Goal: Find specific page/section: Find specific page/section

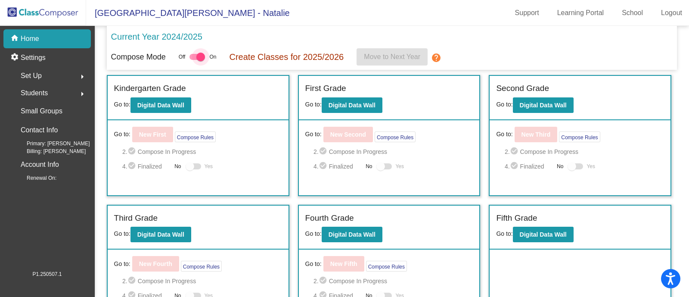
click at [200, 56] on div at bounding box center [200, 57] width 9 height 9
click at [194, 60] on input "checkbox" at bounding box center [193, 60] width 0 height 0
checkbox input "false"
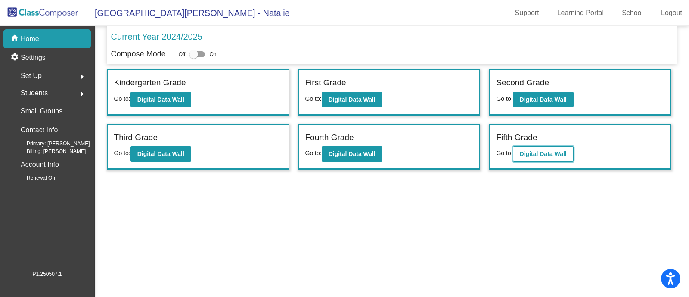
click at [557, 156] on button "Digital Data Wall" at bounding box center [543, 153] width 61 height 15
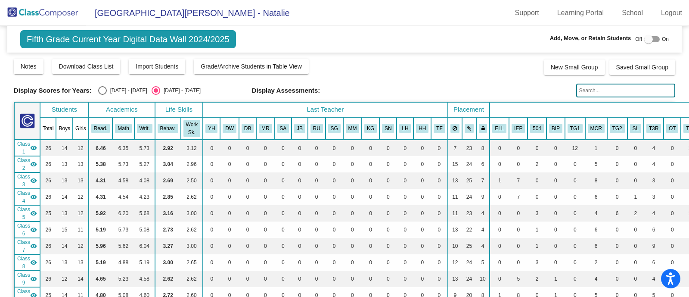
drag, startPoint x: 38, startPoint y: 9, endPoint x: 60, endPoint y: 9, distance: 22.0
click at [38, 9] on img at bounding box center [43, 12] width 86 height 25
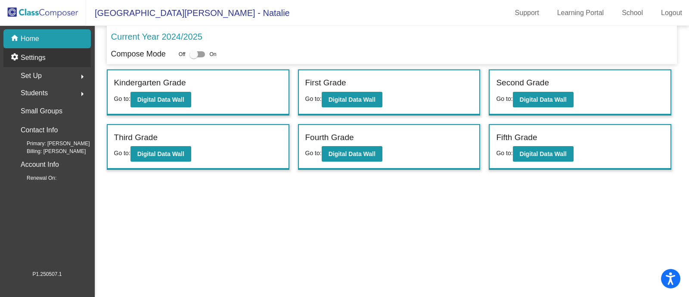
click at [41, 56] on p "Settings" at bounding box center [33, 58] width 25 height 10
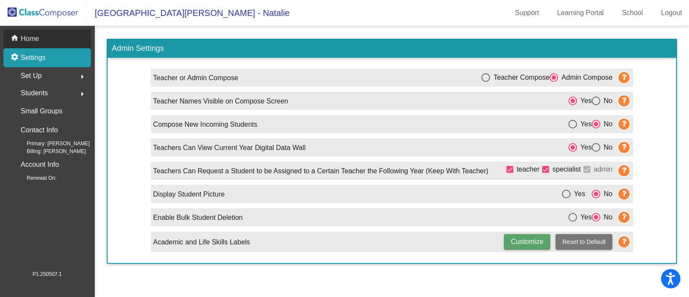
click at [31, 38] on p "Home" at bounding box center [30, 39] width 19 height 10
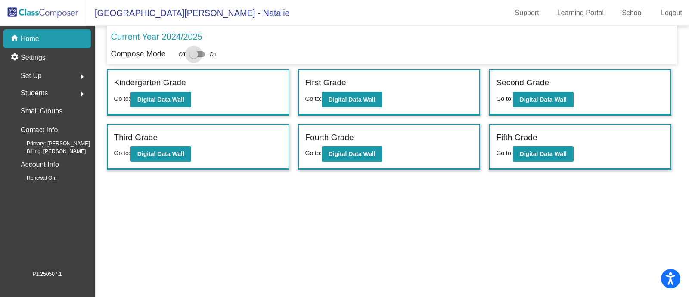
click at [195, 55] on div at bounding box center [193, 54] width 9 height 9
click at [194, 57] on input "checkbox" at bounding box center [193, 57] width 0 height 0
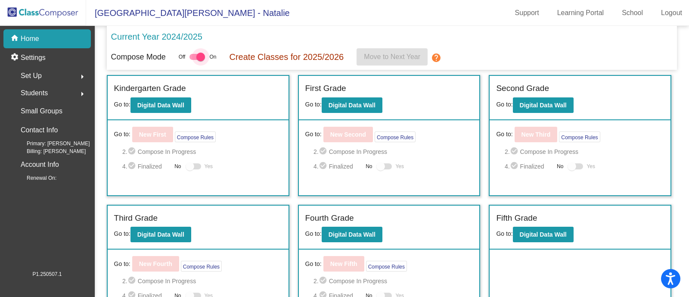
click at [203, 54] on div at bounding box center [200, 57] width 9 height 9
click at [194, 60] on input "checkbox" at bounding box center [193, 60] width 0 height 0
checkbox input "false"
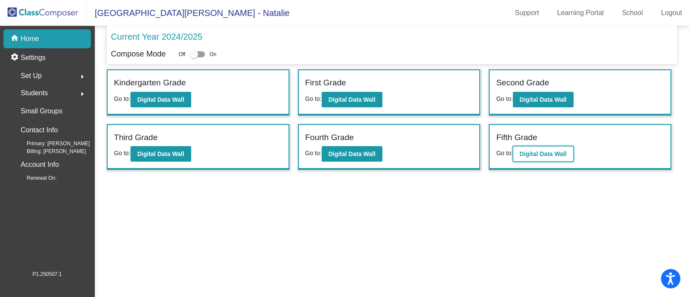
click at [561, 155] on b "Digital Data Wall" at bounding box center [543, 153] width 47 height 7
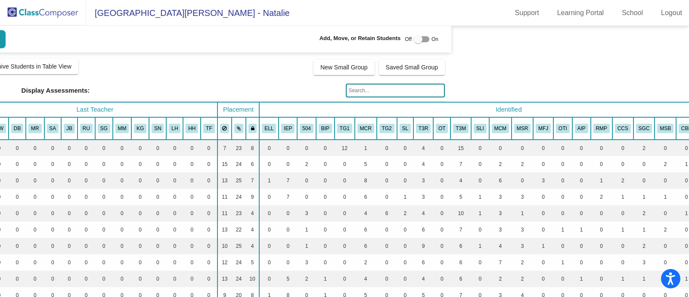
scroll to position [0, 290]
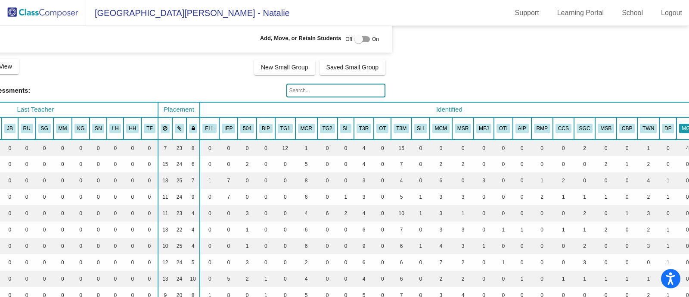
click at [679, 128] on button "MGA" at bounding box center [687, 128] width 17 height 9
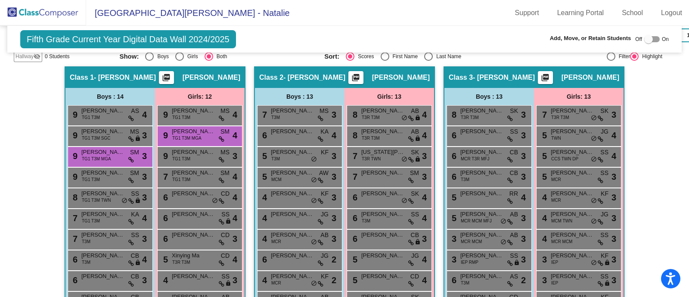
scroll to position [323, 0]
